Goal: Book appointment/travel/reservation

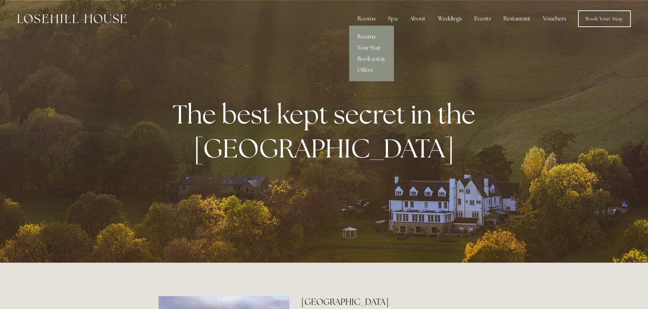
click at [368, 36] on link "Rooms" at bounding box center [371, 36] width 45 height 11
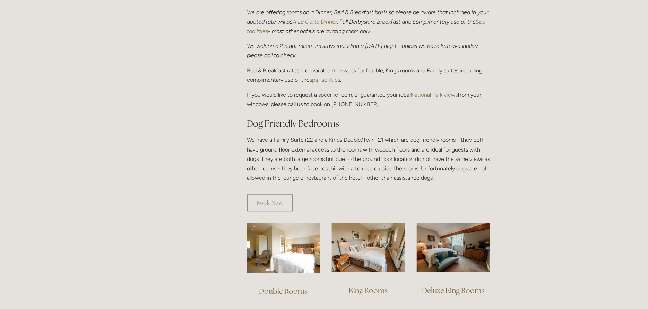
scroll to position [285, 0]
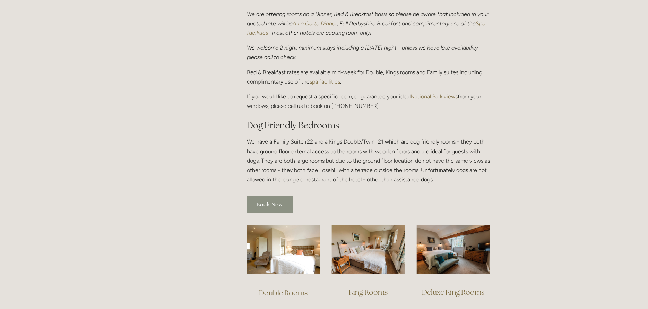
click at [269, 196] on link "Book Now" at bounding box center [270, 204] width 46 height 17
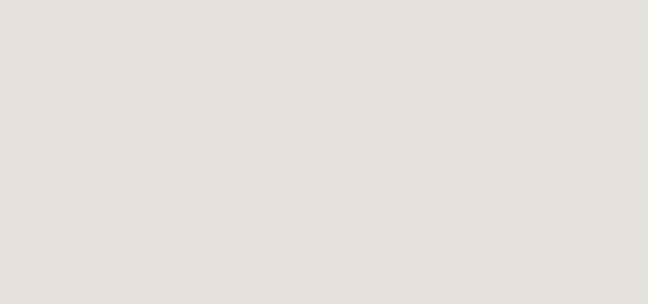
scroll to position [455, 0]
